Goal: Communication & Community: Answer question/provide support

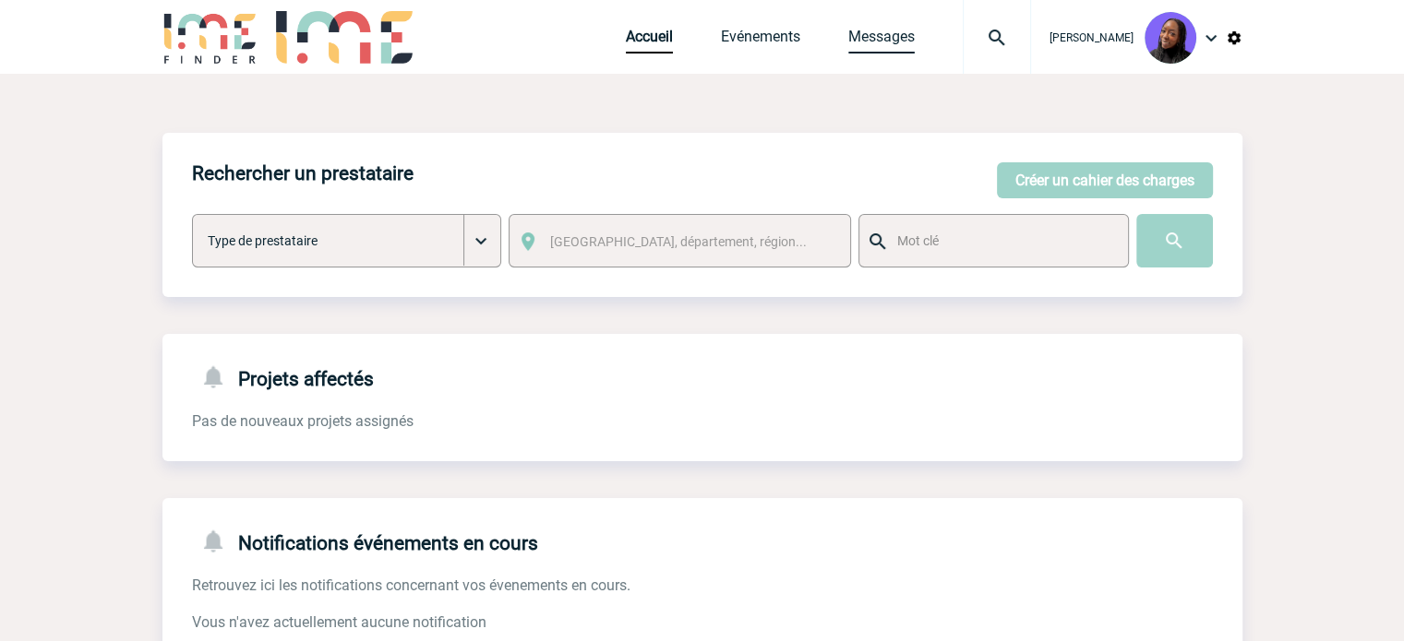
click at [893, 42] on link "Messages" at bounding box center [881, 41] width 66 height 26
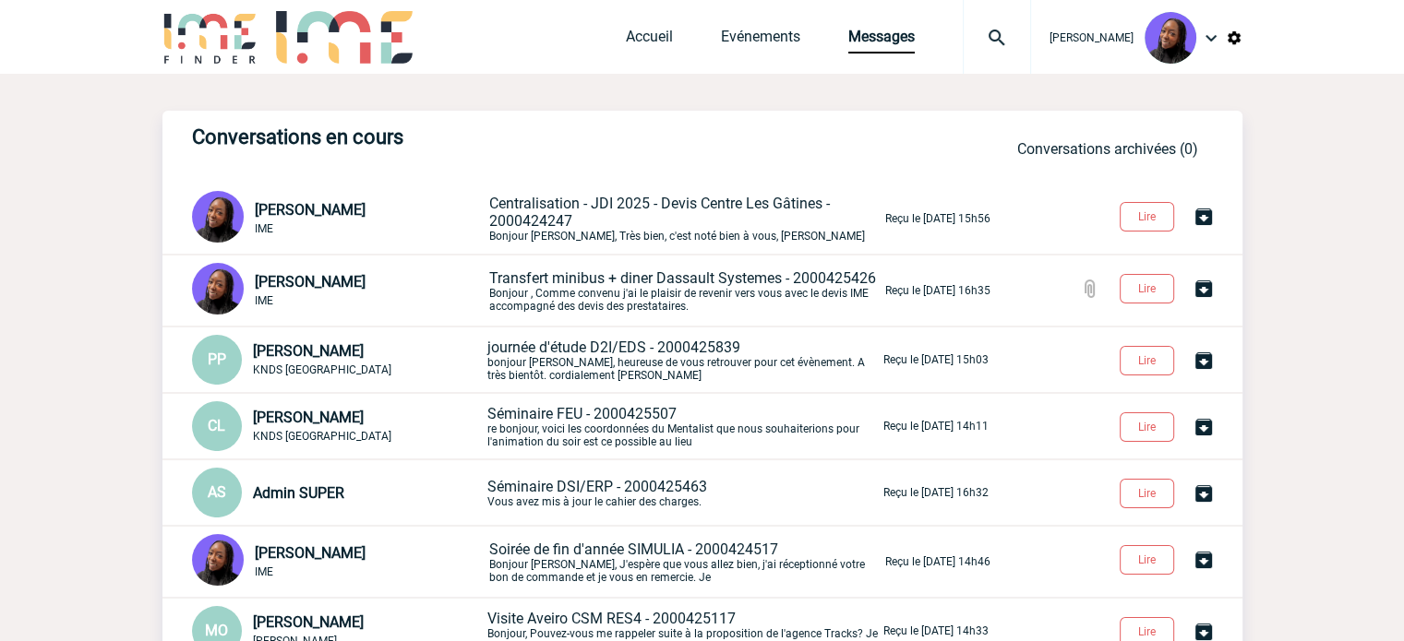
click at [637, 213] on span "Centralisation - JDI 2025 - Devis Centre Les Gâtines - 2000424247" at bounding box center [659, 212] width 341 height 35
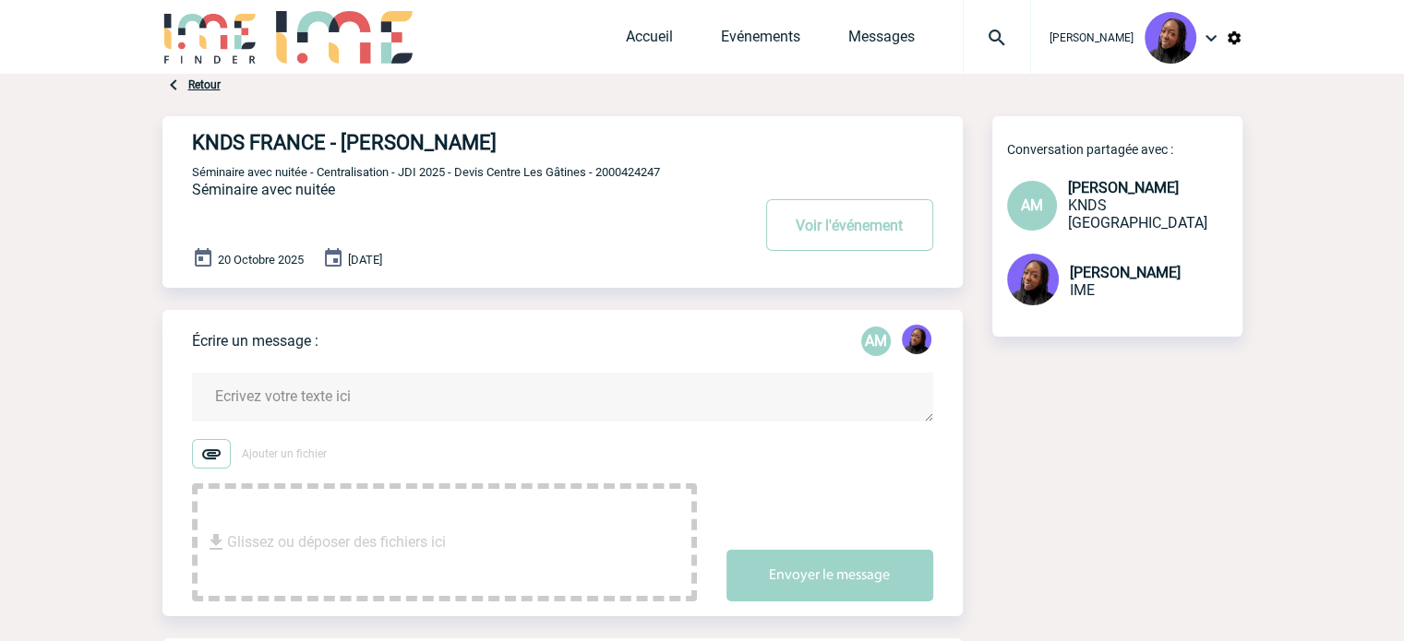
drag, startPoint x: 303, startPoint y: 397, endPoint x: 304, endPoint y: 368, distance: 28.6
click at [303, 395] on textarea at bounding box center [562, 397] width 741 height 49
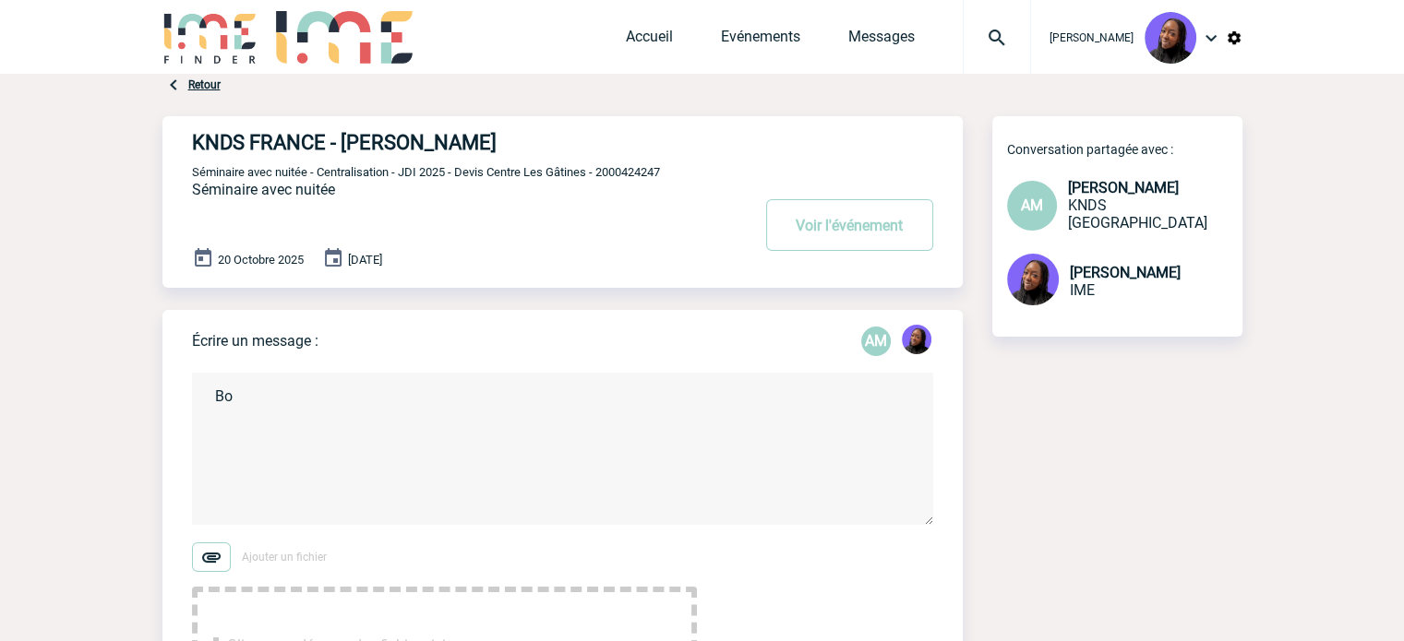
type textarea "B"
